Goal: Task Accomplishment & Management: Use online tool/utility

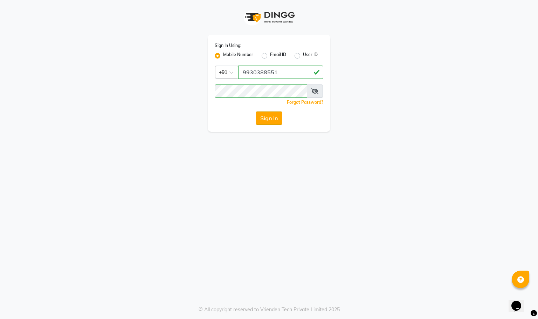
click at [273, 113] on button "Sign In" at bounding box center [269, 117] width 27 height 13
click at [278, 118] on div "Sign In" at bounding box center [269, 117] width 109 height 13
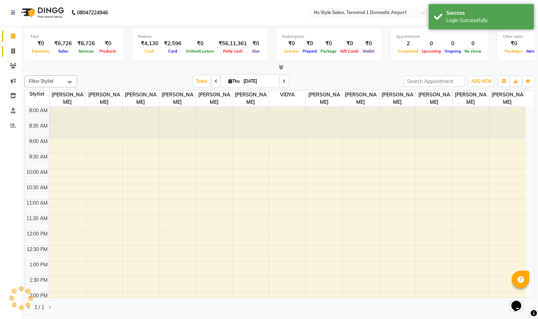
click at [13, 50] on icon at bounding box center [13, 50] width 4 height 5
select select "5659"
select select "service"
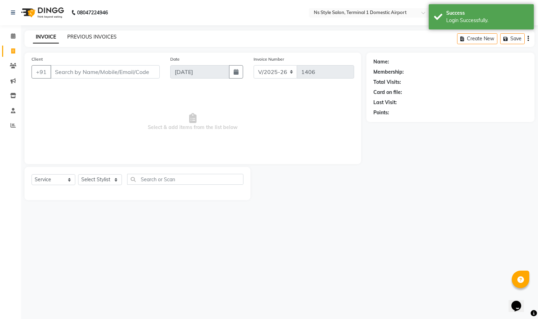
click at [97, 36] on link "PREVIOUS INVOICES" at bounding box center [91, 37] width 49 height 6
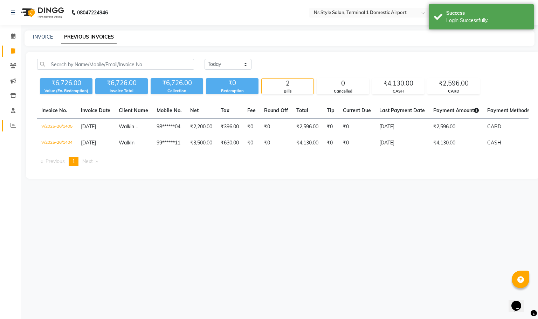
click at [12, 129] on span at bounding box center [13, 126] width 12 height 8
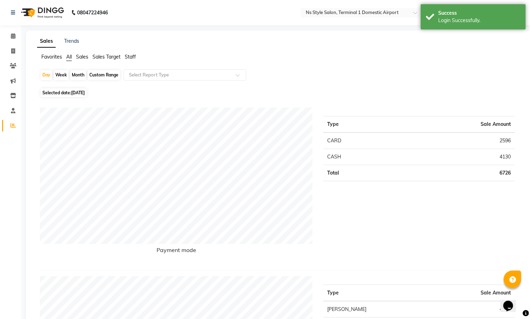
click at [128, 56] on span "Staff" at bounding box center [130, 57] width 11 height 6
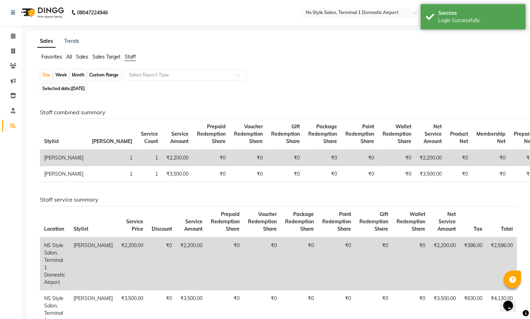
click at [77, 75] on div "Month" at bounding box center [78, 75] width 16 height 10
select select "9"
select select "2025"
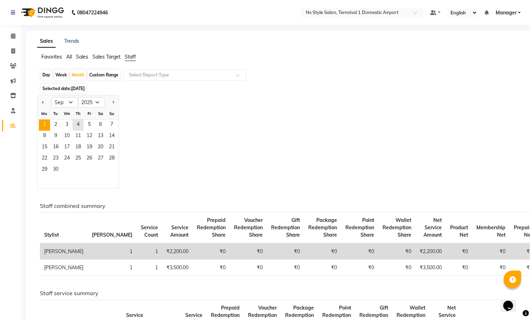
click at [45, 124] on span "1" at bounding box center [44, 124] width 11 height 11
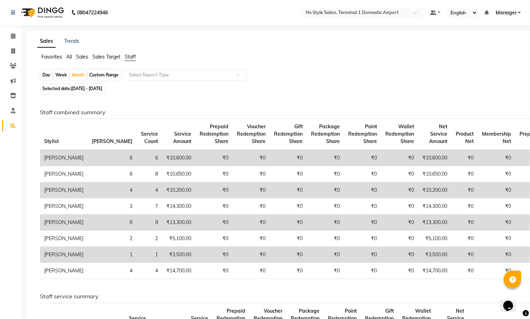
click at [69, 55] on span "All" at bounding box center [69, 57] width 6 height 6
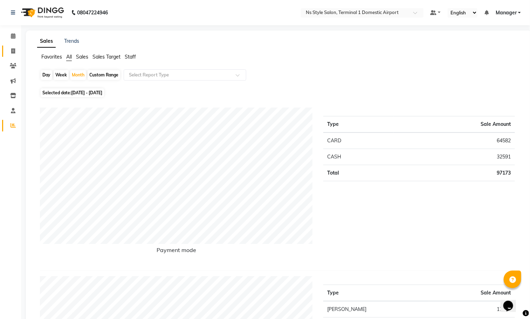
click at [13, 50] on icon at bounding box center [13, 50] width 4 height 5
select select "5659"
select select "service"
